Goal: Information Seeking & Learning: Learn about a topic

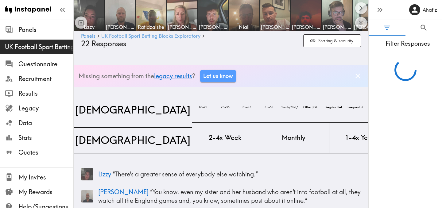
click at [136, 36] on link "UK Football Sport Betting Blocks Exploratory" at bounding box center [150, 36] width 99 height 6
click at [162, 35] on link "UK Football Sport Betting Blocks Exploratory" at bounding box center [150, 36] width 99 height 6
click at [362, 78] on icon "Dismiss banner" at bounding box center [358, 76] width 8 height 8
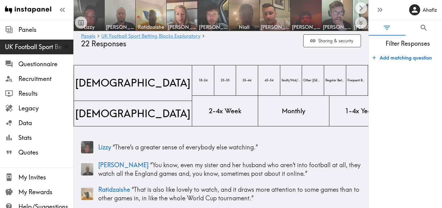
click at [373, 58] on icon "button" at bounding box center [375, 58] width 4 height 4
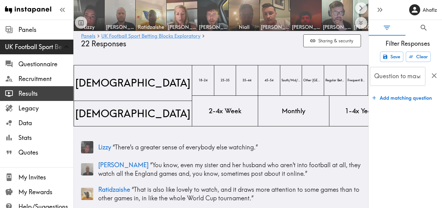
click at [33, 94] on span "Results" at bounding box center [45, 93] width 55 height 9
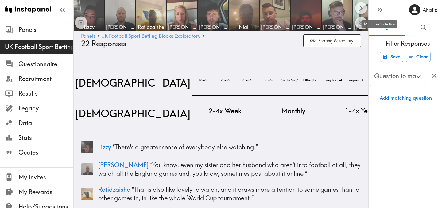
click at [380, 12] on icon "button" at bounding box center [380, 10] width 8 height 8
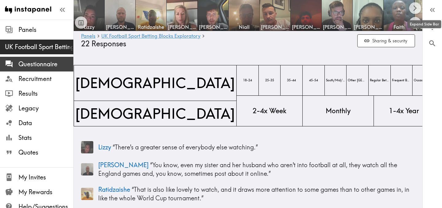
click at [42, 63] on span "Questionnaire" at bounding box center [45, 64] width 55 height 9
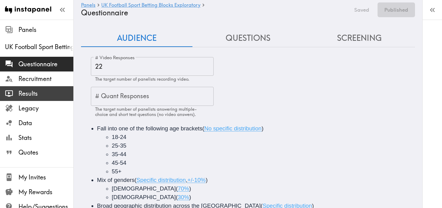
scroll to position [70, 0]
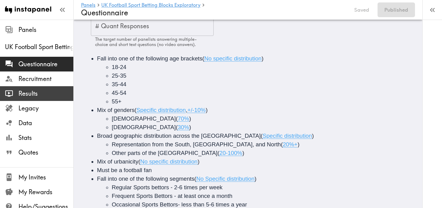
click at [30, 95] on span "Results" at bounding box center [45, 93] width 55 height 9
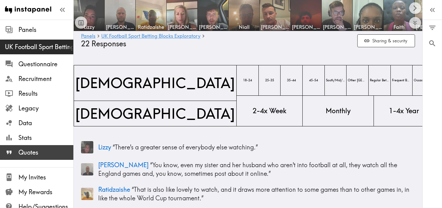
click at [32, 153] on span "Quotes" at bounding box center [45, 152] width 55 height 9
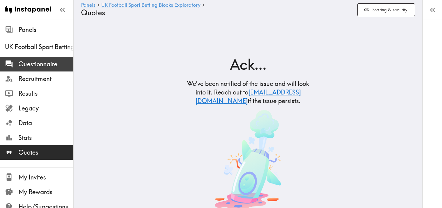
click at [39, 66] on span "Questionnaire" at bounding box center [45, 64] width 55 height 9
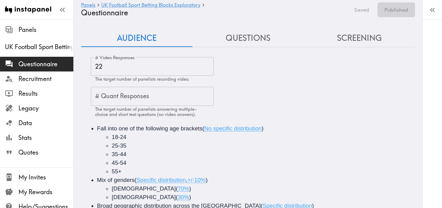
click at [249, 36] on button "Questions" at bounding box center [248, 38] width 111 height 18
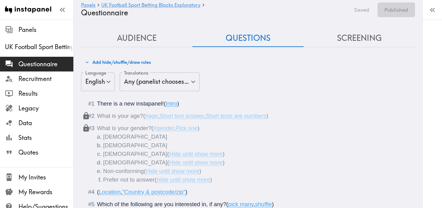
click at [350, 34] on button "Screening" at bounding box center [359, 38] width 111 height 18
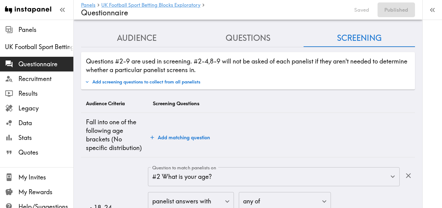
scroll to position [91, 0]
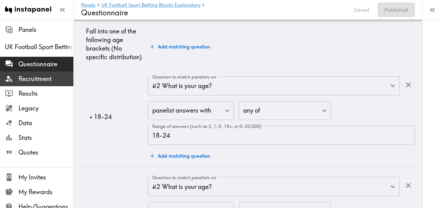
click at [38, 75] on span "Recruitment" at bounding box center [45, 79] width 55 height 9
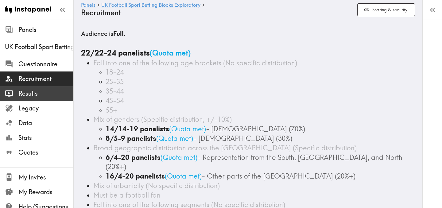
click at [33, 90] on span "Results" at bounding box center [45, 93] width 55 height 9
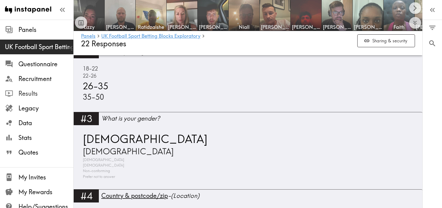
scroll to position [533, 0]
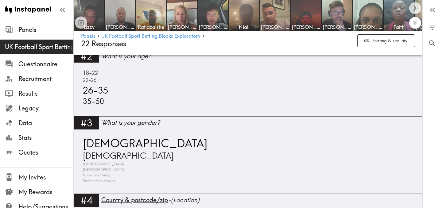
click at [415, 21] on icon "Expand to show all items" at bounding box center [415, 22] width 7 height 7
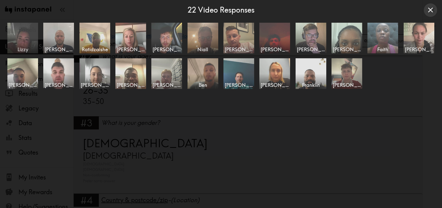
click at [29, 37] on img at bounding box center [23, 38] width 32 height 32
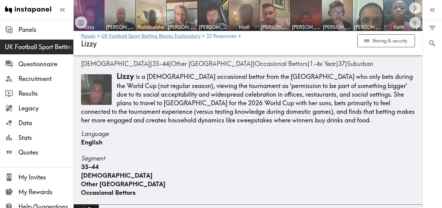
scroll to position [38, 0]
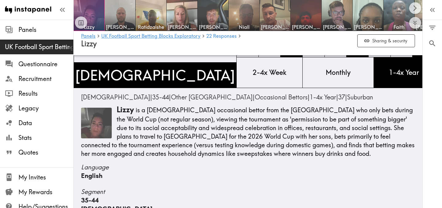
click at [91, 118] on img at bounding box center [96, 123] width 31 height 31
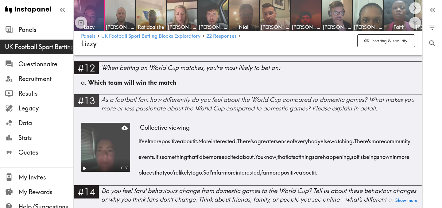
scroll to position [766, 0]
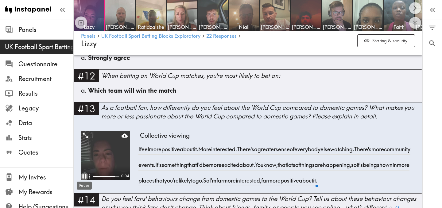
click at [84, 175] on icon "Pause" at bounding box center [84, 177] width 8 height 8
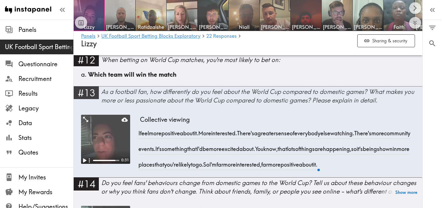
scroll to position [798, 0]
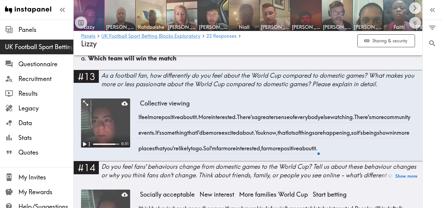
click at [425, 127] on div "0 0 Filter Responses Add matching question Search Question or answer text Quest…" at bounding box center [432, 114] width 19 height 188
click at [386, 94] on div "0:31 Collective viewing I feel more positive about it. More interested. There's…" at bounding box center [248, 128] width 349 height 68
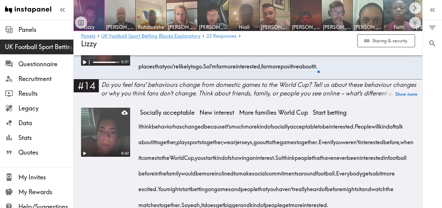
scroll to position [882, 0]
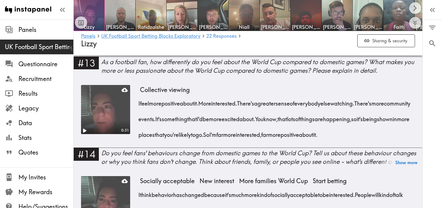
scroll to position [777, 0]
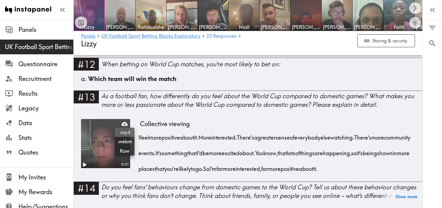
click at [126, 131] on span ".mp4" at bounding box center [124, 132] width 15 height 7
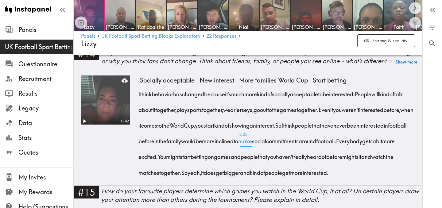
scroll to position [914, 0]
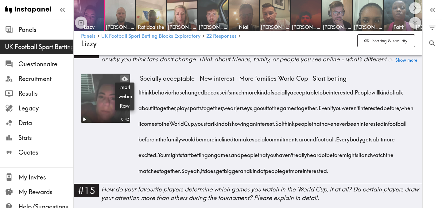
click at [125, 79] on icon at bounding box center [125, 79] width 6 height 6
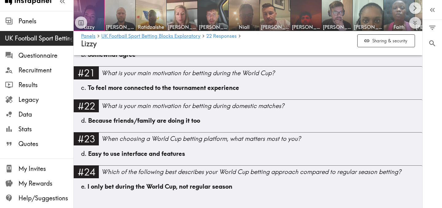
scroll to position [1758, 0]
click at [125, 14] on img at bounding box center [120, 15] width 32 height 32
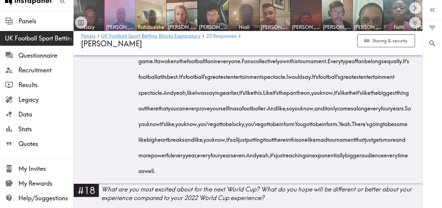
scroll to position [1729, 0]
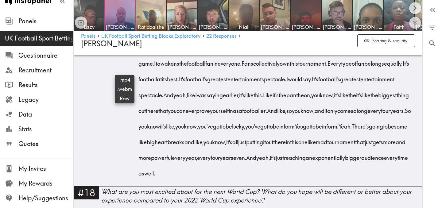
click at [125, 11] on icon at bounding box center [125, 9] width 6 height 4
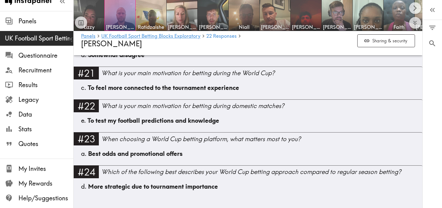
scroll to position [2306, 0]
click at [150, 17] on img at bounding box center [151, 15] width 32 height 32
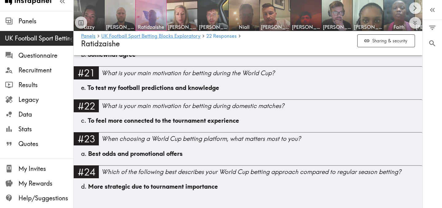
scroll to position [2320, 0]
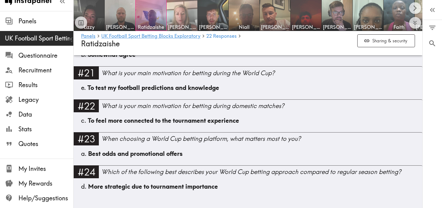
click at [179, 17] on img at bounding box center [182, 15] width 32 height 32
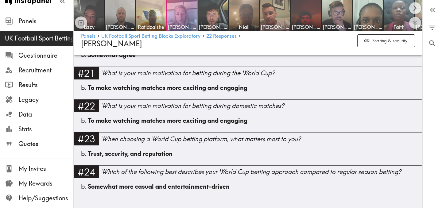
scroll to position [2007, 0]
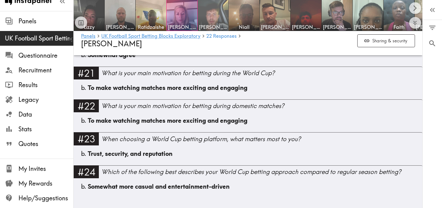
click at [217, 21] on img at bounding box center [213, 15] width 32 height 32
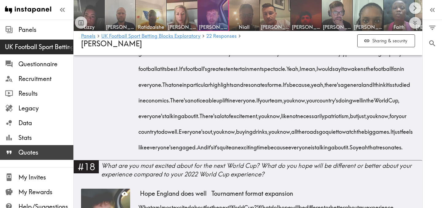
click at [39, 153] on span "Quotes" at bounding box center [45, 152] width 55 height 9
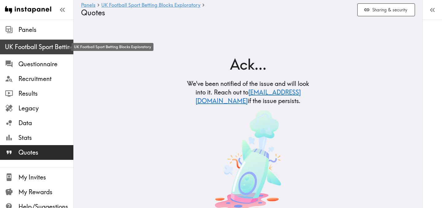
click at [49, 49] on span "UK Football Sport Betting Blocks Exploratory" at bounding box center [39, 47] width 68 height 9
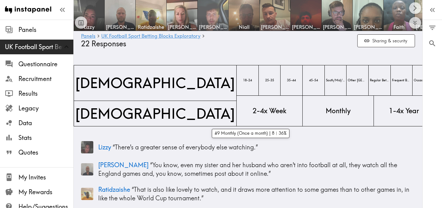
click at [211, 13] on img at bounding box center [213, 15] width 32 height 32
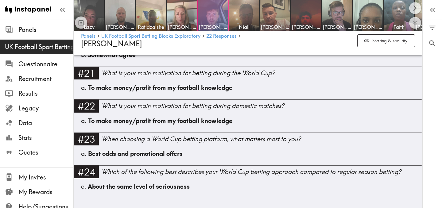
scroll to position [2140, 0]
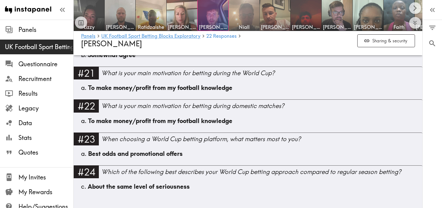
click at [240, 11] on img at bounding box center [244, 15] width 32 height 32
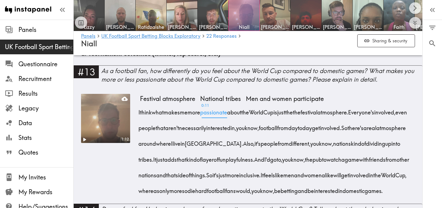
scroll to position [777, 0]
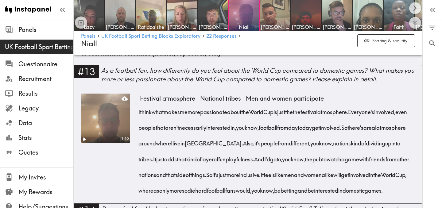
click at [430, 109] on div "0 0 Filter Responses Add matching question Search Question or answer text Quest…" at bounding box center [432, 114] width 19 height 188
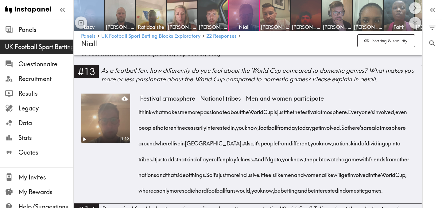
click at [430, 109] on div "0 0 Filter Responses Add matching question Search Question or answer text Quest…" at bounding box center [432, 114] width 19 height 188
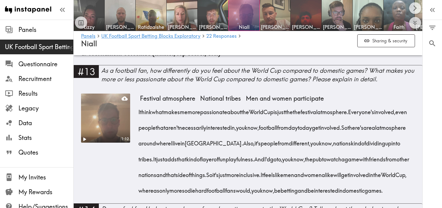
click at [430, 109] on div "0 0 Filter Responses Add matching question Search Question or answer text Quest…" at bounding box center [432, 114] width 19 height 188
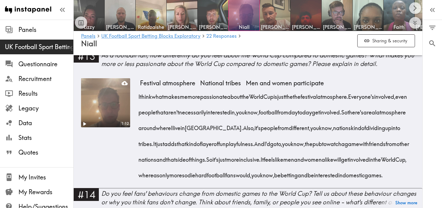
click at [430, 109] on div "0 0 Filter Responses Add matching question Search Question or answer text Quest…" at bounding box center [432, 114] width 19 height 188
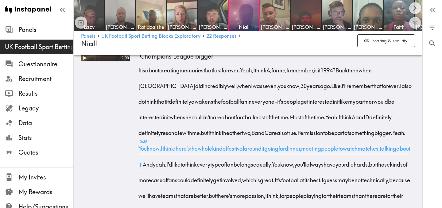
scroll to position [1542, 0]
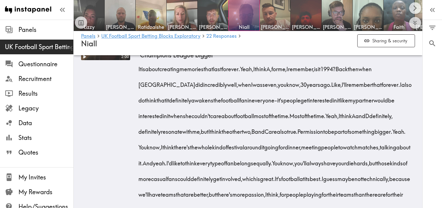
click at [314, 50] on span "Greatest entertainment spectacle" at bounding box center [349, 46] width 97 height 10
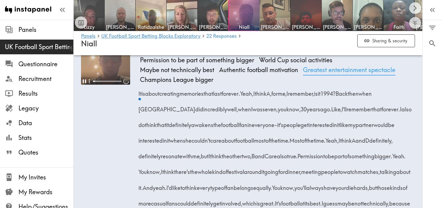
scroll to position [1514, 0]
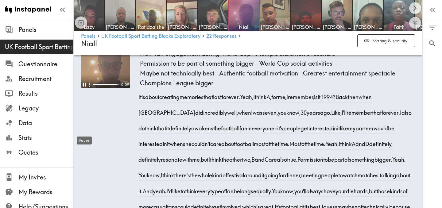
click at [86, 133] on div "Pause" at bounding box center [84, 138] width 16 height 13
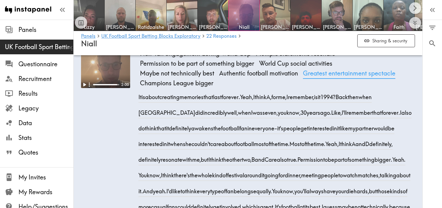
click at [349, 78] on span "Greatest entertainment spectacle" at bounding box center [349, 73] width 97 height 10
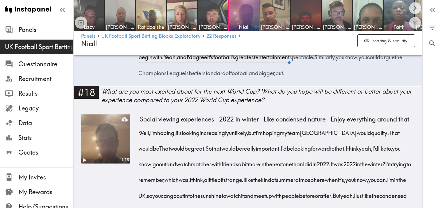
scroll to position [1710, 0]
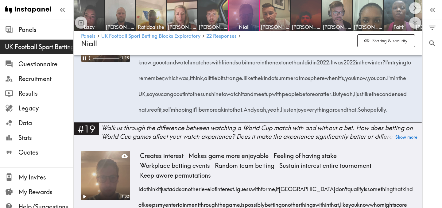
scroll to position [1811, 0]
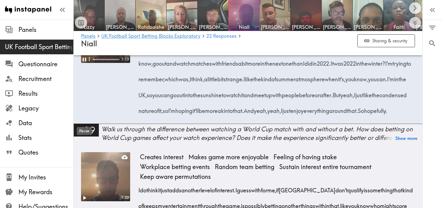
click at [84, 123] on div "Pause" at bounding box center [84, 129] width 16 height 13
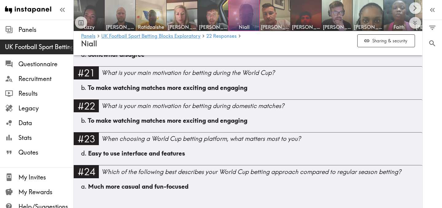
scroll to position [2202, 0]
click at [279, 20] on img at bounding box center [275, 15] width 32 height 32
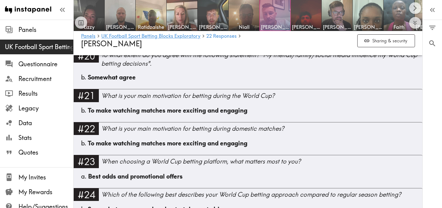
scroll to position [2554, 0]
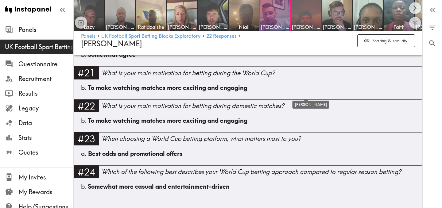
click at [294, 26] on span "[PERSON_NAME]" at bounding box center [306, 27] width 28 height 7
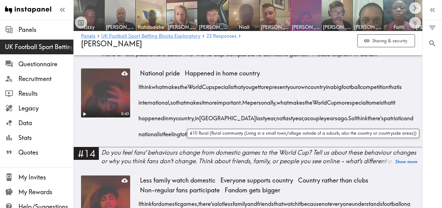
scroll to position [831, 0]
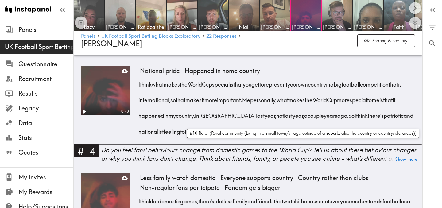
click at [428, 154] on div "0 0 Filter Responses Add matching question Search Question or answer text Quest…" at bounding box center [432, 114] width 19 height 188
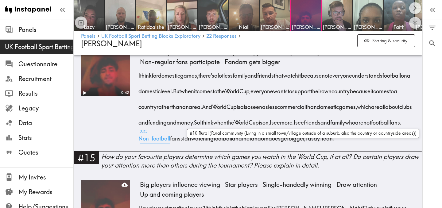
scroll to position [954, 0]
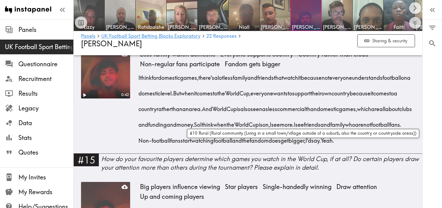
click at [108, 151] on div "0:42" at bounding box center [105, 101] width 49 height 104
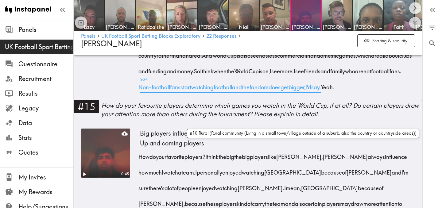
scroll to position [1062, 0]
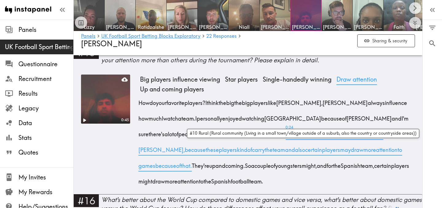
click at [356, 84] on span "Draw attention" at bounding box center [356, 80] width 45 height 10
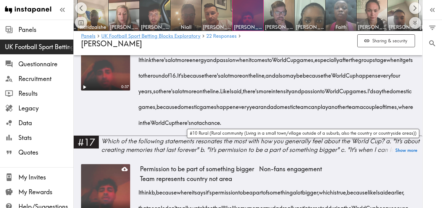
scroll to position [1244, 0]
click at [423, 106] on div "0 0 Filter Responses Add matching question Search Question or answer text Quest…" at bounding box center [433, 104] width 20 height 208
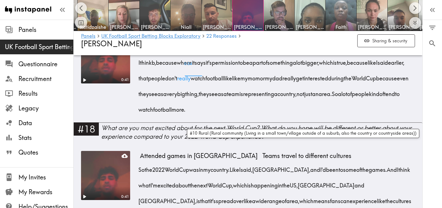
scroll to position [1377, 0]
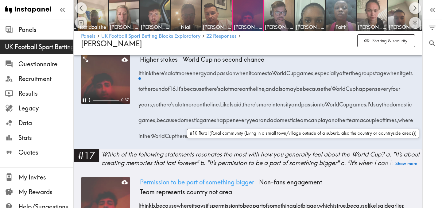
scroll to position [1230, 0]
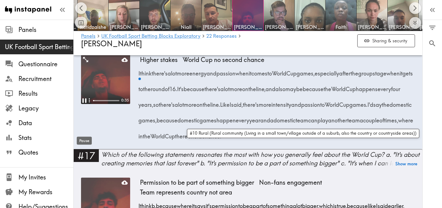
click at [83, 133] on div "Pause" at bounding box center [84, 139] width 16 height 13
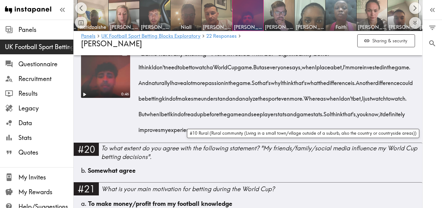
scroll to position [1616, 0]
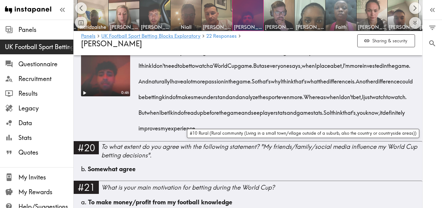
click at [111, 142] on div "0:46" at bounding box center [105, 94] width 49 height 94
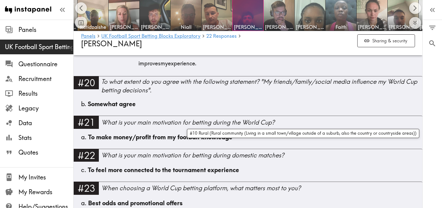
scroll to position [1640, 0]
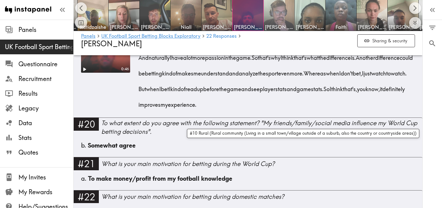
click at [288, 10] on img at bounding box center [279, 15] width 32 height 32
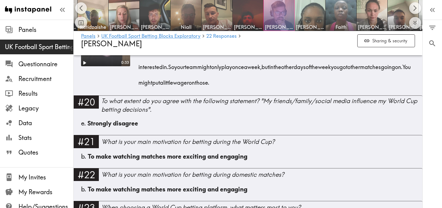
scroll to position [1702, 0]
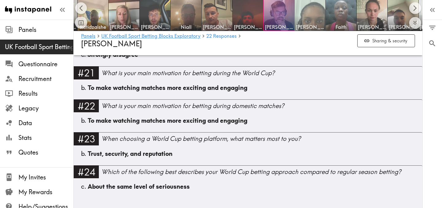
click at [309, 11] on img at bounding box center [310, 15] width 32 height 32
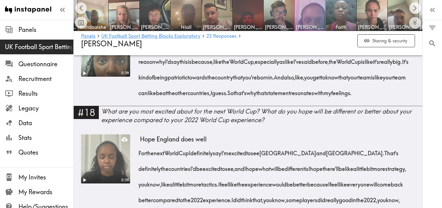
scroll to position [1659, 0]
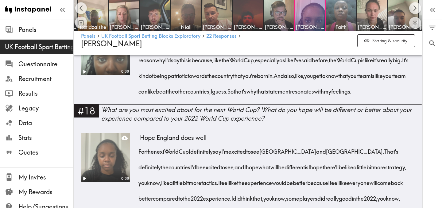
click at [429, 166] on div "0 0 Filter Responses Add matching question Search Question or answer text Quest…" at bounding box center [432, 114] width 19 height 188
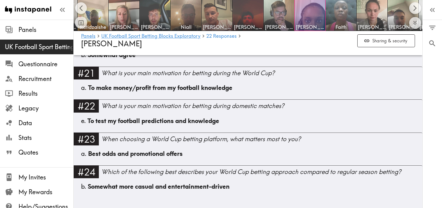
scroll to position [2095, 0]
click at [339, 14] on img at bounding box center [341, 15] width 32 height 32
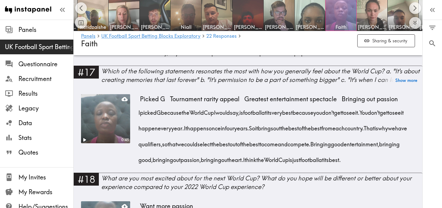
scroll to position [1308, 0]
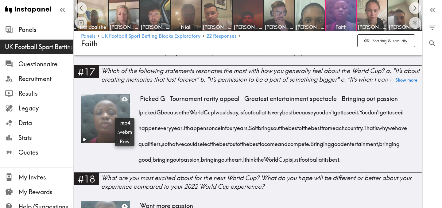
click at [125, 102] on icon at bounding box center [125, 99] width 6 height 6
click at [432, 133] on div "0 0 Filter Responses Add matching question Search Question or answer text Quest…" at bounding box center [432, 114] width 19 height 188
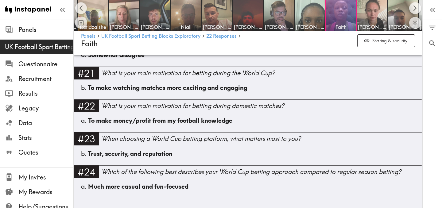
scroll to position [1725, 0]
click at [417, 10] on icon "Scroll right" at bounding box center [415, 8] width 7 height 7
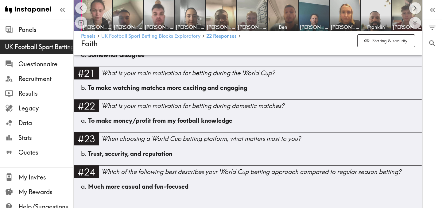
scroll to position [0, 334]
click at [100, 14] on img at bounding box center [97, 15] width 32 height 32
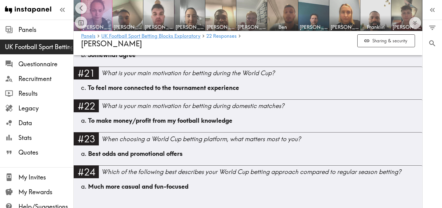
scroll to position [1931, 0]
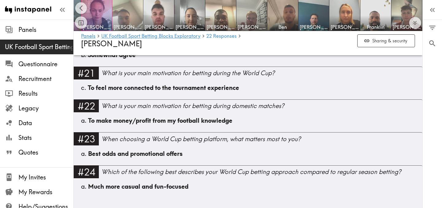
click at [127, 16] on img at bounding box center [128, 15] width 32 height 32
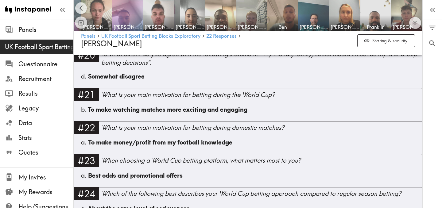
scroll to position [2901, 0]
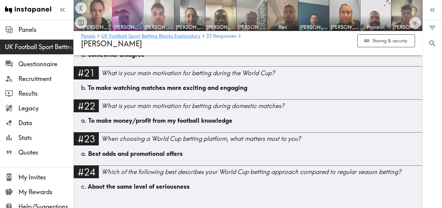
click at [160, 19] on img at bounding box center [159, 15] width 32 height 32
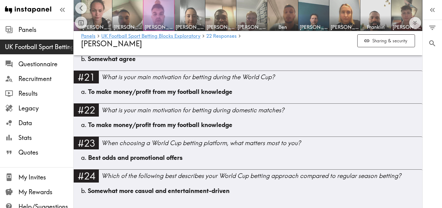
scroll to position [1865, 0]
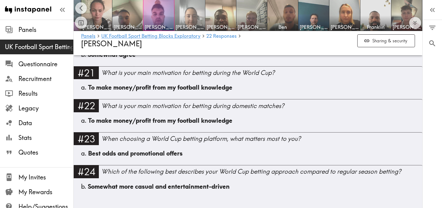
click at [192, 21] on img at bounding box center [190, 15] width 32 height 32
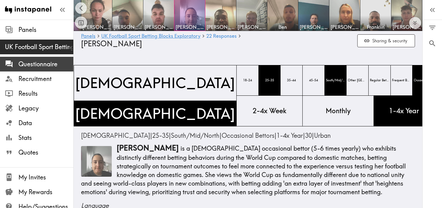
click at [56, 64] on span "Questionnaire" at bounding box center [45, 64] width 55 height 9
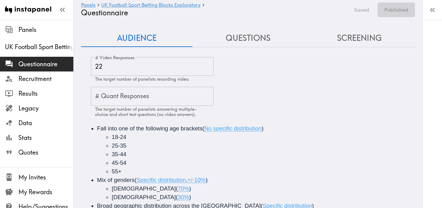
click at [248, 37] on button "Questions" at bounding box center [248, 38] width 111 height 18
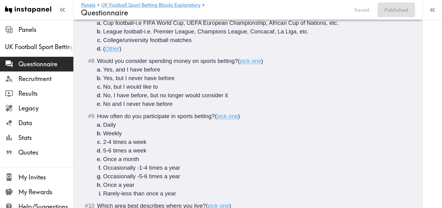
scroll to position [368, 0]
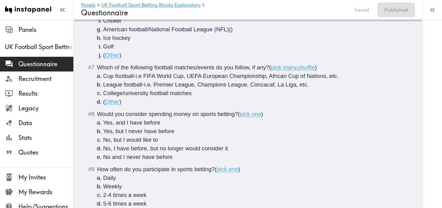
click at [135, 73] on span "Cup football-i.e FIFA World Cup, UEFA European Championship, African Cup of Nat…" at bounding box center [221, 76] width 236 height 6
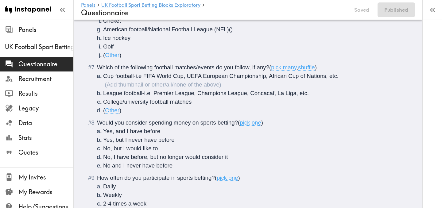
click at [361, 127] on ol "Yes, and I have before Yes, but I never have before No, but I would like to No,…" at bounding box center [252, 148] width 311 height 43
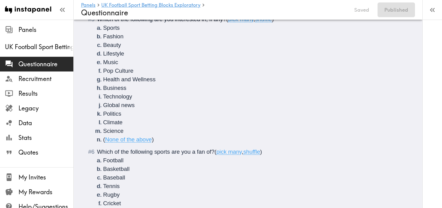
scroll to position [0, 0]
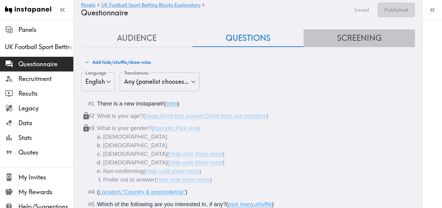
click at [373, 36] on button "Screening" at bounding box center [359, 38] width 111 height 18
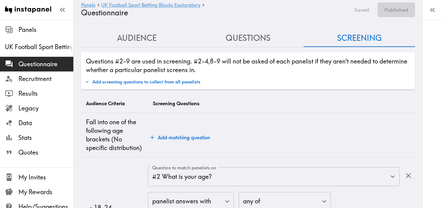
click at [145, 38] on button "Audience" at bounding box center [136, 38] width 111 height 18
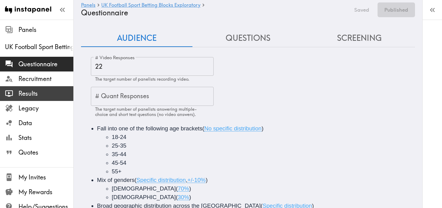
click at [25, 88] on div "Results" at bounding box center [36, 94] width 73 height 16
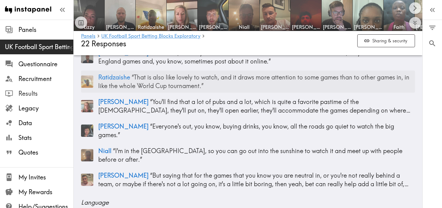
scroll to position [149, 0]
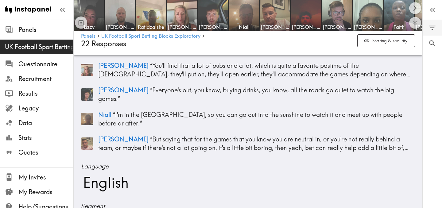
click at [432, 25] on icon "Filter Responses" at bounding box center [432, 28] width 8 height 8
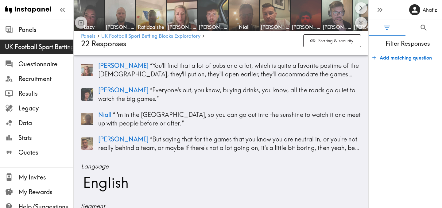
click at [375, 57] on icon "button" at bounding box center [374, 58] width 6 height 6
click at [400, 74] on div "Question to match panelists on Question to match panelists on" at bounding box center [398, 77] width 56 height 20
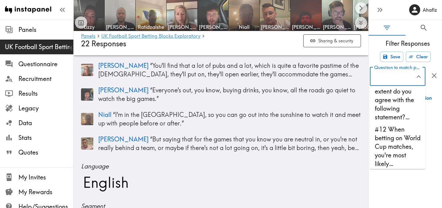
scroll to position [367, 0]
click at [391, 117] on li "#11 To what extent do you agree with the following statement?…" at bounding box center [398, 99] width 56 height 47
type input "#11 To what extent do you agree with the following statement?…"
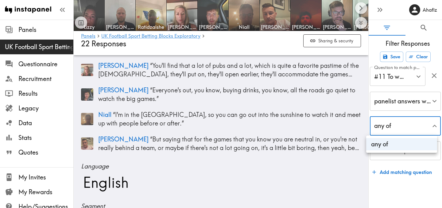
click at [403, 126] on div at bounding box center [221, 104] width 442 height 208
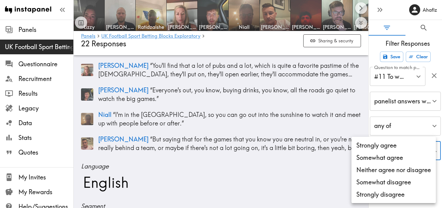
click at [421, 104] on div at bounding box center [221, 104] width 442 height 208
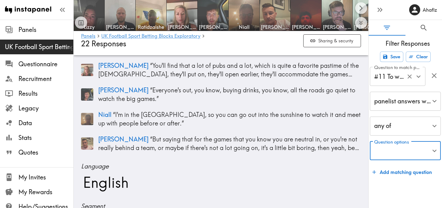
click at [407, 80] on div at bounding box center [414, 77] width 18 height 10
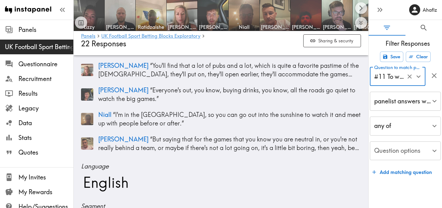
scroll to position [0, 148]
click at [396, 80] on input "#11 To what extent do you agree with the following statement?…" at bounding box center [389, 77] width 33 height 14
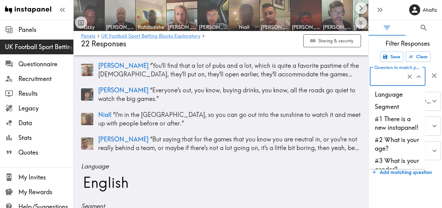
scroll to position [328, 0]
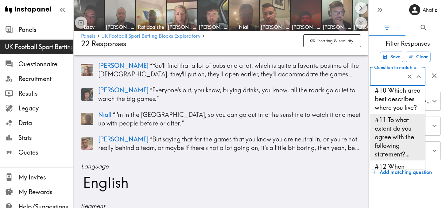
click at [410, 76] on icon "Clear" at bounding box center [410, 77] width 4 height 4
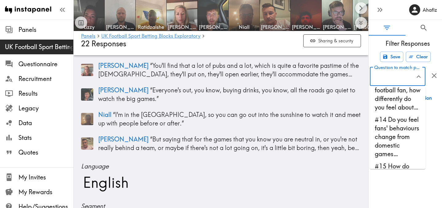
scroll to position [460, 0]
click at [393, 112] on li "#13 As a football fan, how differently do you feel about…" at bounding box center [398, 94] width 56 height 38
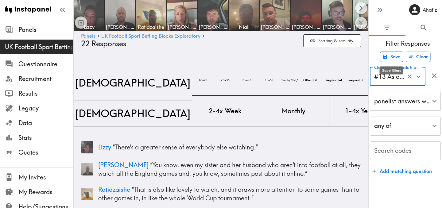
click at [390, 57] on button "Save" at bounding box center [391, 57] width 23 height 10
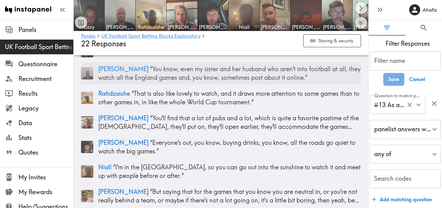
scroll to position [98, 0]
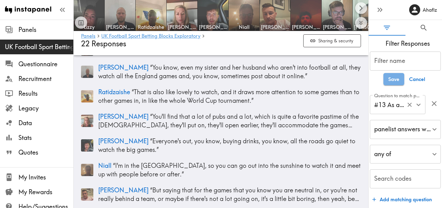
click at [403, 109] on input "#13 As a football fan, how differently do you feel about…" at bounding box center [389, 105] width 33 height 14
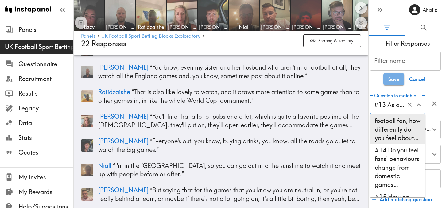
scroll to position [459, 0]
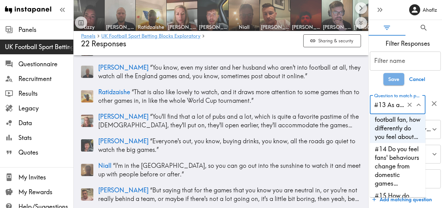
click at [401, 177] on li "#14 Do you feel fans' behaviours change from domestic games…" at bounding box center [398, 166] width 56 height 47
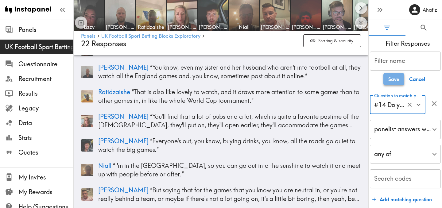
click at [395, 80] on button "Save" at bounding box center [394, 79] width 21 height 12
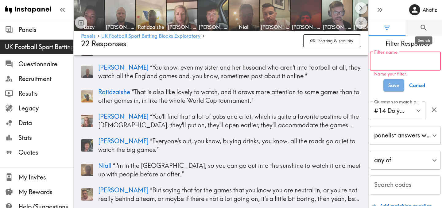
click at [423, 29] on icon "Search" at bounding box center [424, 28] width 6 height 6
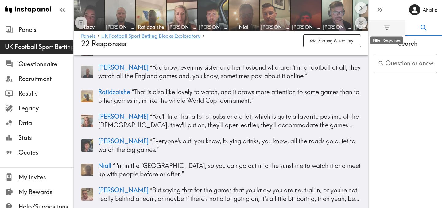
click at [385, 29] on icon "Filter Responses" at bounding box center [387, 28] width 8 height 8
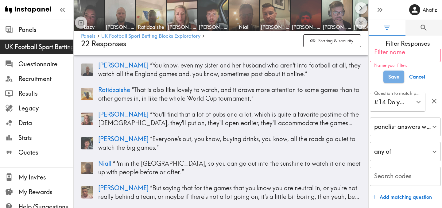
scroll to position [100, 0]
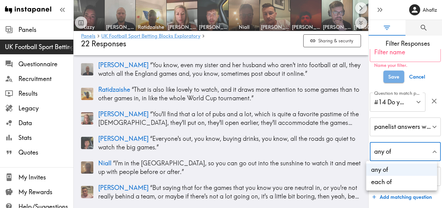
click at [418, 154] on div at bounding box center [221, 104] width 442 height 208
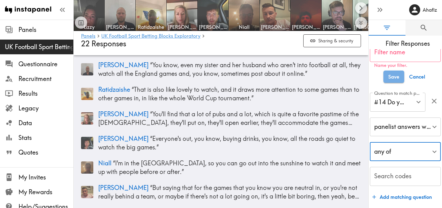
click at [404, 175] on div "Search codes Search codes" at bounding box center [405, 176] width 71 height 19
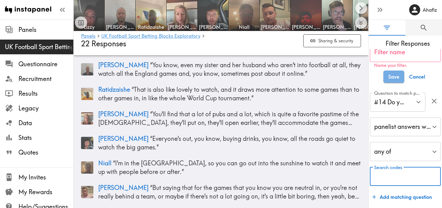
click at [404, 175] on input "Search codes" at bounding box center [405, 176] width 71 height 19
click at [384, 71] on button "Save" at bounding box center [394, 77] width 21 height 12
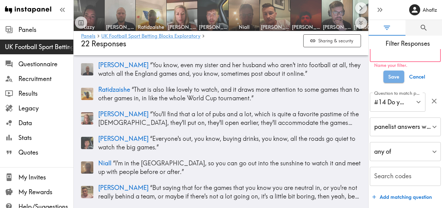
scroll to position [2, 0]
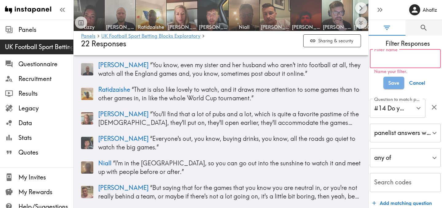
click at [384, 77] on button "Save" at bounding box center [394, 83] width 21 height 12
click at [423, 84] on button "Cancel" at bounding box center [417, 83] width 21 height 12
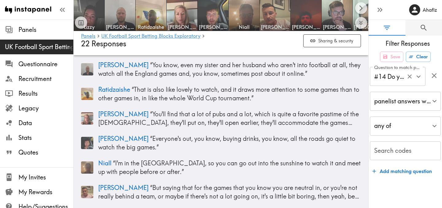
click at [394, 77] on input "#14 Do you feel fans' behaviours change from domestic games…" at bounding box center [389, 77] width 33 height 14
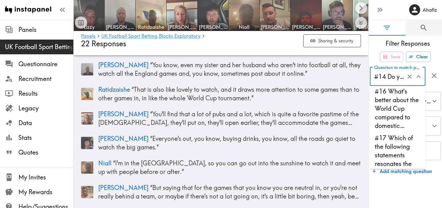
scroll to position [592, 0]
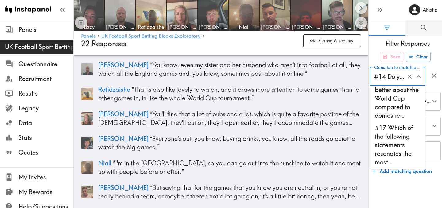
click at [398, 111] on li "#16 What's better about the World Cup compared to domestic…" at bounding box center [398, 98] width 56 height 47
type input "#16 What's better about the World Cup compared to domestic…"
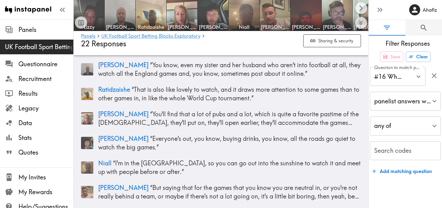
click at [406, 46] on span "Filter Responses" at bounding box center [408, 43] width 68 height 9
click at [393, 57] on button "Save" at bounding box center [391, 57] width 23 height 10
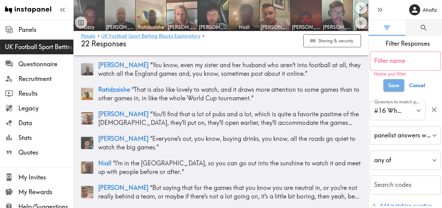
click at [426, 91] on button "Cancel" at bounding box center [417, 85] width 21 height 12
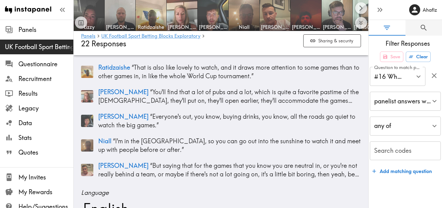
scroll to position [123, 0]
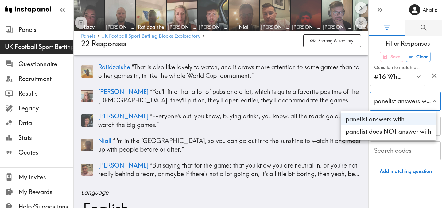
click at [400, 121] on li "panelist answers with" at bounding box center [389, 119] width 96 height 12
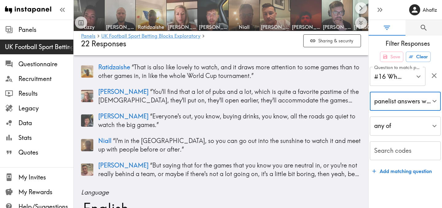
click at [399, 152] on div "Search codes Search codes" at bounding box center [405, 151] width 71 height 19
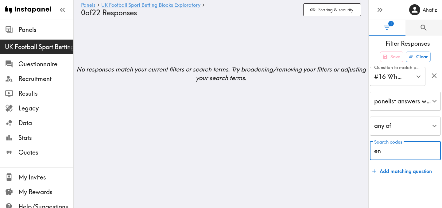
type input "e"
type input "show"
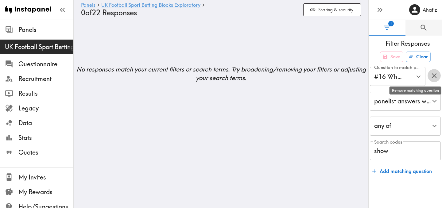
click at [432, 72] on icon "button" at bounding box center [434, 76] width 8 height 8
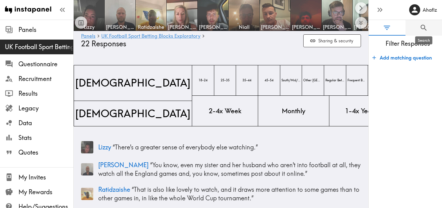
click at [422, 30] on icon "Search" at bounding box center [424, 28] width 8 height 8
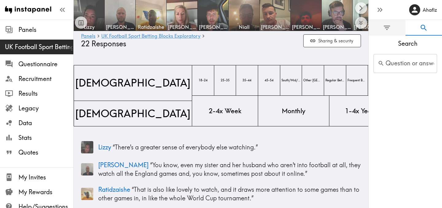
click at [413, 62] on div "Question or answer text Question or answer text" at bounding box center [406, 63] width 64 height 19
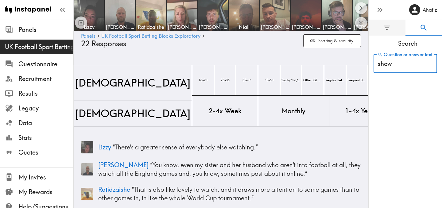
type input "show"
click at [425, 30] on icon "Search" at bounding box center [424, 28] width 8 height 8
click at [407, 70] on input "show" at bounding box center [396, 63] width 45 height 19
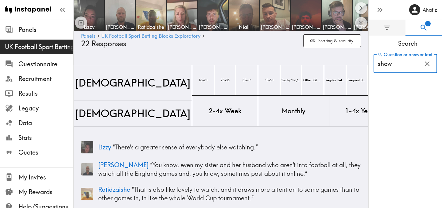
click at [407, 70] on input "show" at bounding box center [396, 63] width 45 height 19
click at [389, 23] on button "0" at bounding box center [387, 28] width 37 height 16
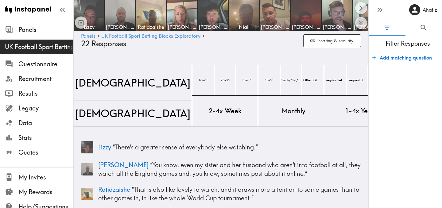
click at [394, 44] on span "Filter Responses" at bounding box center [408, 43] width 68 height 9
click at [419, 32] on button "0" at bounding box center [424, 28] width 37 height 16
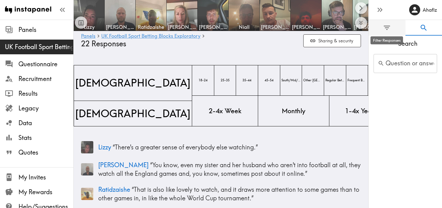
click at [389, 26] on icon "Filter Responses" at bounding box center [387, 28] width 6 height 4
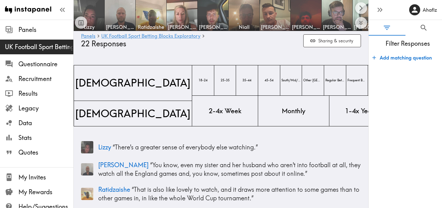
click at [375, 58] on icon "button" at bounding box center [374, 58] width 6 height 6
click at [392, 82] on input "Question to match panelists on" at bounding box center [393, 77] width 41 height 14
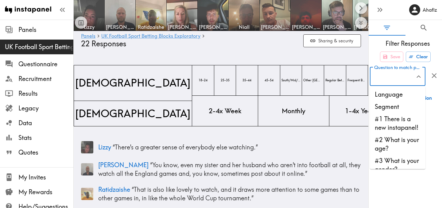
click at [392, 82] on input "Question to match panelists on" at bounding box center [393, 77] width 41 height 14
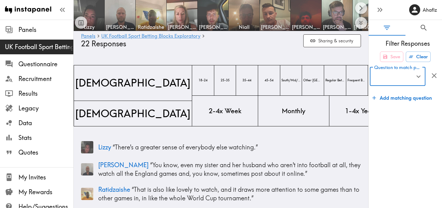
click at [377, 98] on icon "button" at bounding box center [374, 98] width 6 height 6
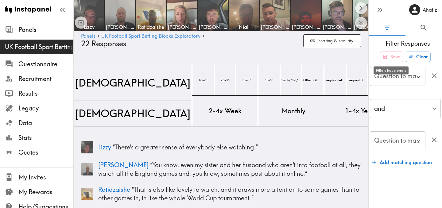
click at [399, 73] on div "Filters have errors" at bounding box center [391, 71] width 35 height 8
click at [402, 80] on div "Question to match panelists on Question to match panelists on" at bounding box center [398, 77] width 56 height 20
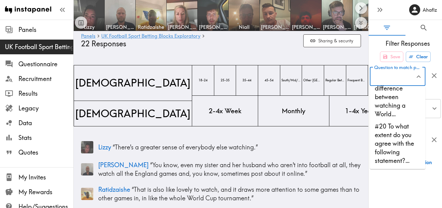
scroll to position [809, 0]
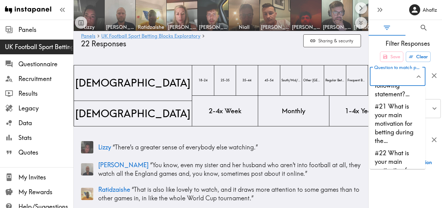
click at [398, 100] on li "#20 To what extent do you agree with the following statement?…" at bounding box center [398, 77] width 56 height 47
type input "#20 To what extent do you agree with the following statement?…"
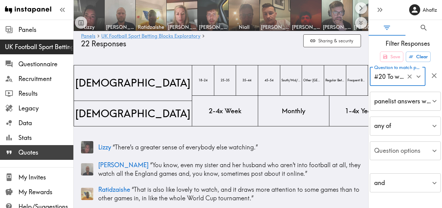
click at [35, 154] on span "Quotes" at bounding box center [45, 152] width 55 height 9
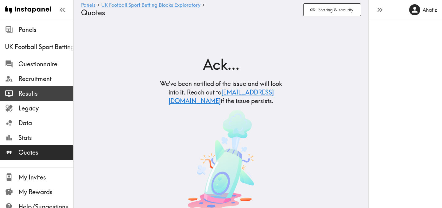
click at [29, 90] on span "Results" at bounding box center [45, 93] width 55 height 9
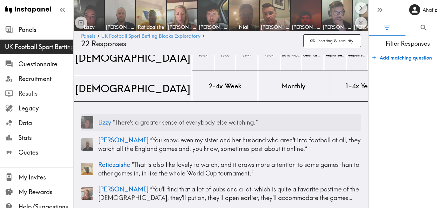
scroll to position [31, 0]
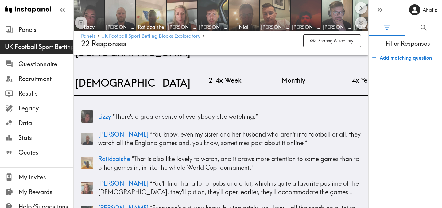
click at [394, 43] on span "Filter Responses" at bounding box center [408, 43] width 68 height 9
click at [418, 31] on button "0" at bounding box center [424, 28] width 37 height 16
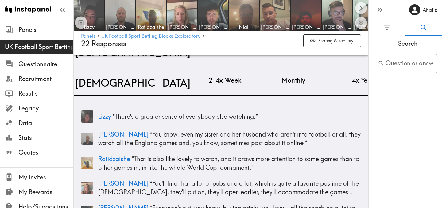
click at [404, 68] on div "Question or answer text Question or answer text" at bounding box center [406, 63] width 64 height 19
click at [397, 100] on div "Search Question or answer text show Question or answer text" at bounding box center [405, 122] width 73 height 173
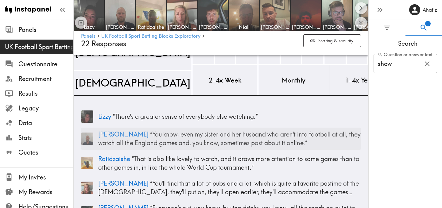
click at [324, 128] on div "Nick “ You know, even my sister and her husband who aren't into football at all…" at bounding box center [221, 139] width 280 height 22
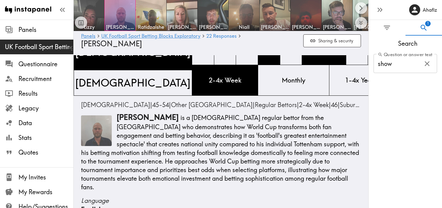
scroll to position [1090, 0]
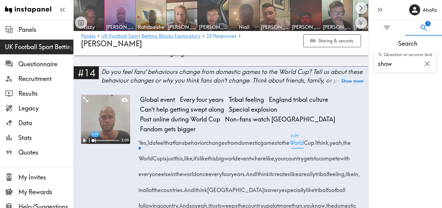
scroll to position [31, 0]
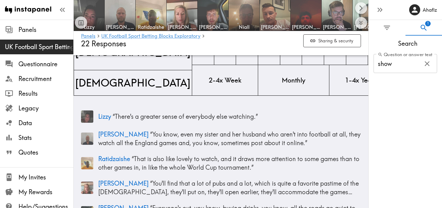
click at [406, 64] on input "show" at bounding box center [396, 63] width 45 height 19
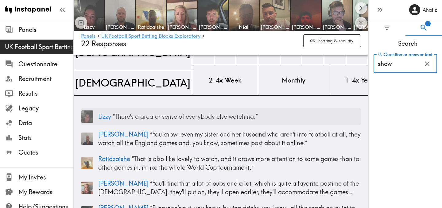
scroll to position [0, 0]
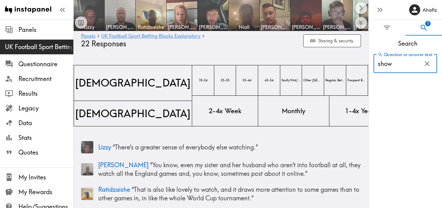
click at [398, 62] on input "show" at bounding box center [396, 63] width 45 height 19
click at [400, 69] on input "football" at bounding box center [396, 63] width 45 height 19
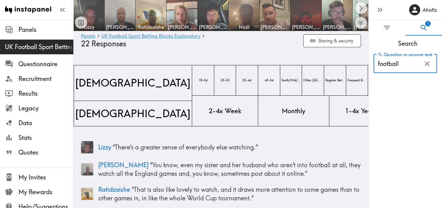
click at [400, 69] on input "football" at bounding box center [396, 63] width 45 height 19
type input "watching"
click at [427, 65] on icon "button" at bounding box center [427, 64] width 8 height 8
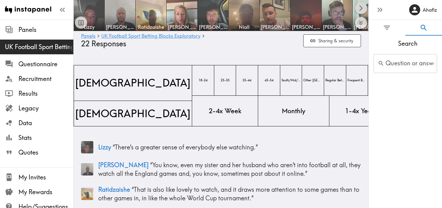
click at [364, 10] on icon "Scroll right" at bounding box center [361, 8] width 7 height 7
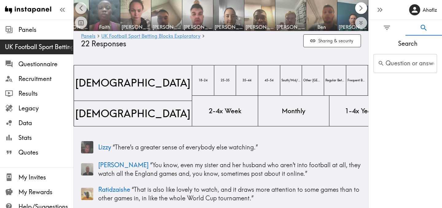
scroll to position [0, 295]
click at [233, 19] on img at bounding box center [229, 15] width 32 height 32
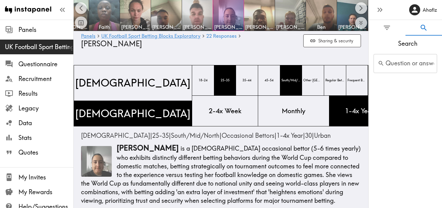
click at [199, 19] on img at bounding box center [198, 15] width 32 height 32
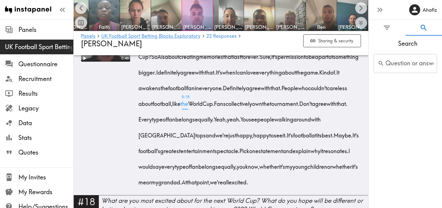
scroll to position [1565, 0]
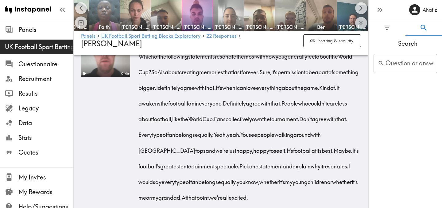
click at [231, 16] on img at bounding box center [229, 15] width 32 height 32
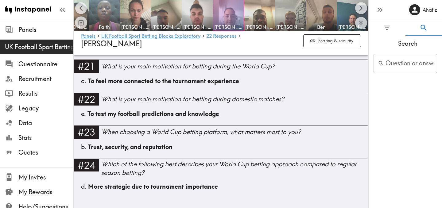
scroll to position [1749, 0]
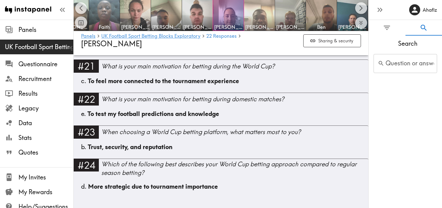
click at [261, 11] on img at bounding box center [260, 15] width 32 height 32
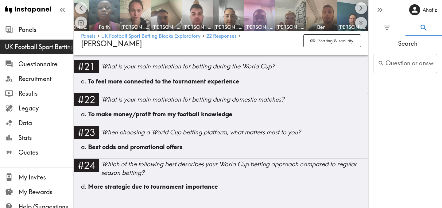
scroll to position [2474, 0]
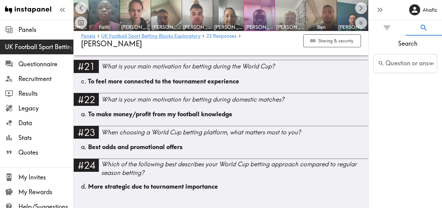
click at [289, 21] on img at bounding box center [291, 15] width 32 height 32
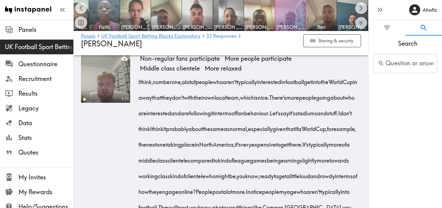
scroll to position [1161, 0]
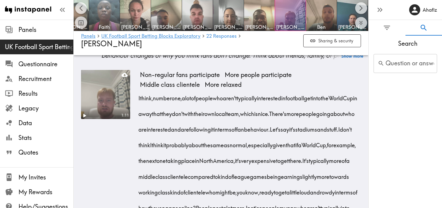
click at [114, 177] on div "1:11" at bounding box center [105, 161] width 49 height 183
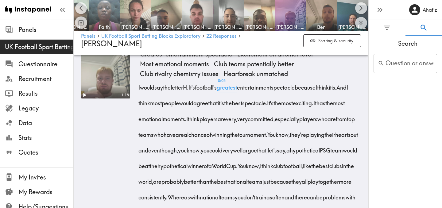
scroll to position [1800, 0]
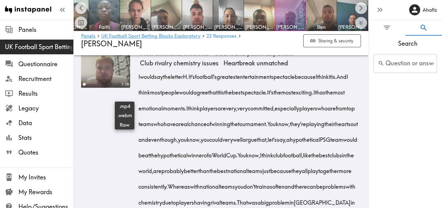
click at [124, 45] on icon at bounding box center [125, 43] width 6 height 4
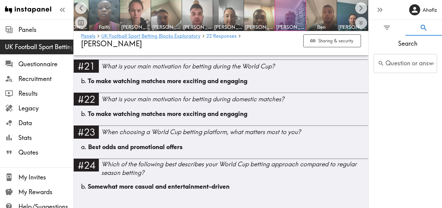
scroll to position [2562, 0]
click at [322, 9] on img at bounding box center [322, 15] width 32 height 32
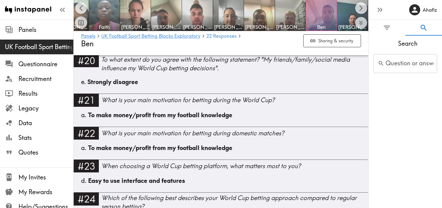
scroll to position [1763, 0]
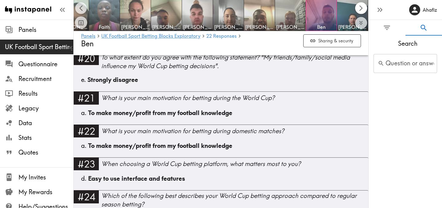
click at [362, 10] on icon "Scroll right" at bounding box center [361, 8] width 7 height 7
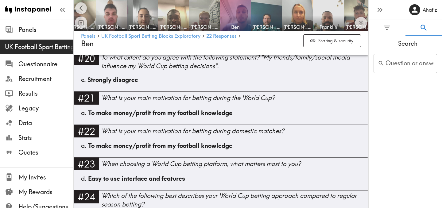
scroll to position [0, 388]
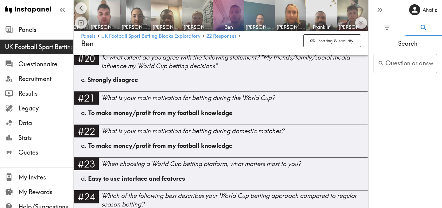
click at [259, 24] on span "[PERSON_NAME]" at bounding box center [260, 27] width 28 height 7
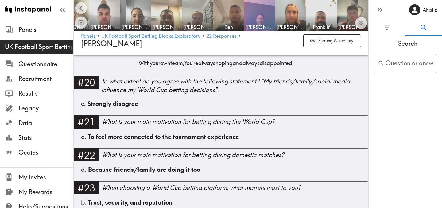
scroll to position [2556, 0]
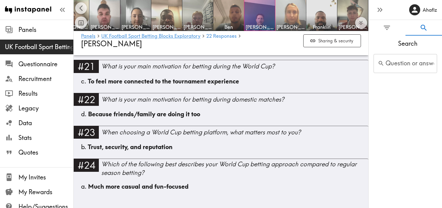
click at [292, 18] on img at bounding box center [291, 15] width 32 height 32
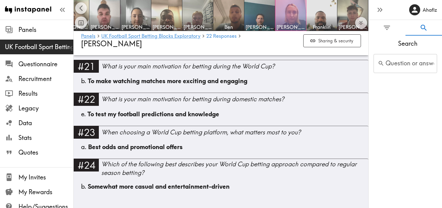
scroll to position [2072, 0]
click at [321, 17] on img at bounding box center [322, 15] width 32 height 32
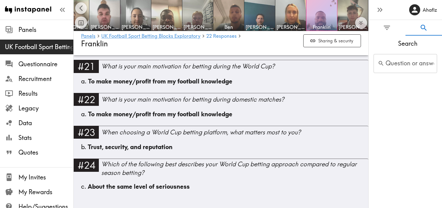
scroll to position [1964, 0]
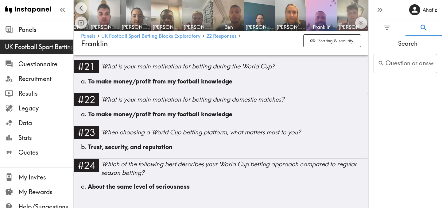
click at [355, 12] on img at bounding box center [353, 15] width 32 height 32
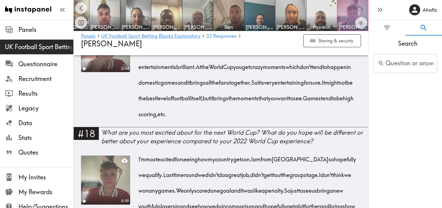
scroll to position [1513, 0]
